Goal: Find specific page/section: Find specific page/section

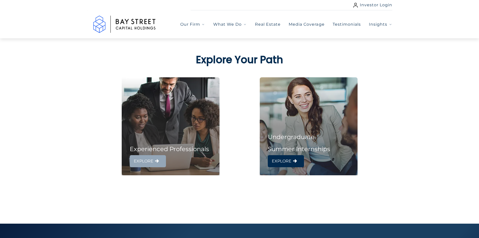
click at [152, 160] on span "EXPLORE" at bounding box center [144, 161] width 20 height 8
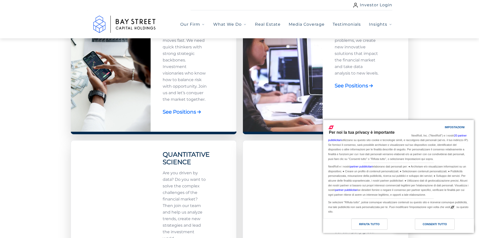
scroll to position [228, 0]
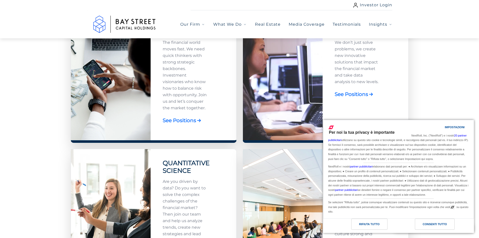
click at [194, 119] on link "See Positions" at bounding box center [179, 120] width 33 height 10
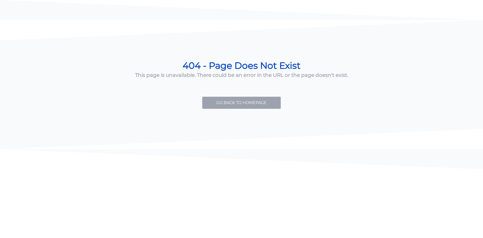
click at [238, 100] on link "Go back to Homepage" at bounding box center [241, 103] width 79 height 12
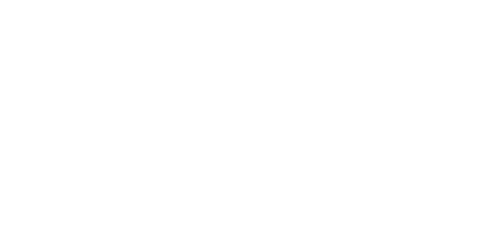
select select "***"
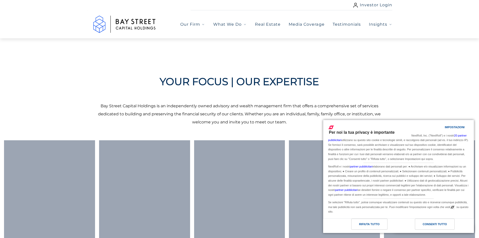
scroll to position [478, 0]
